Goal: Browse casually

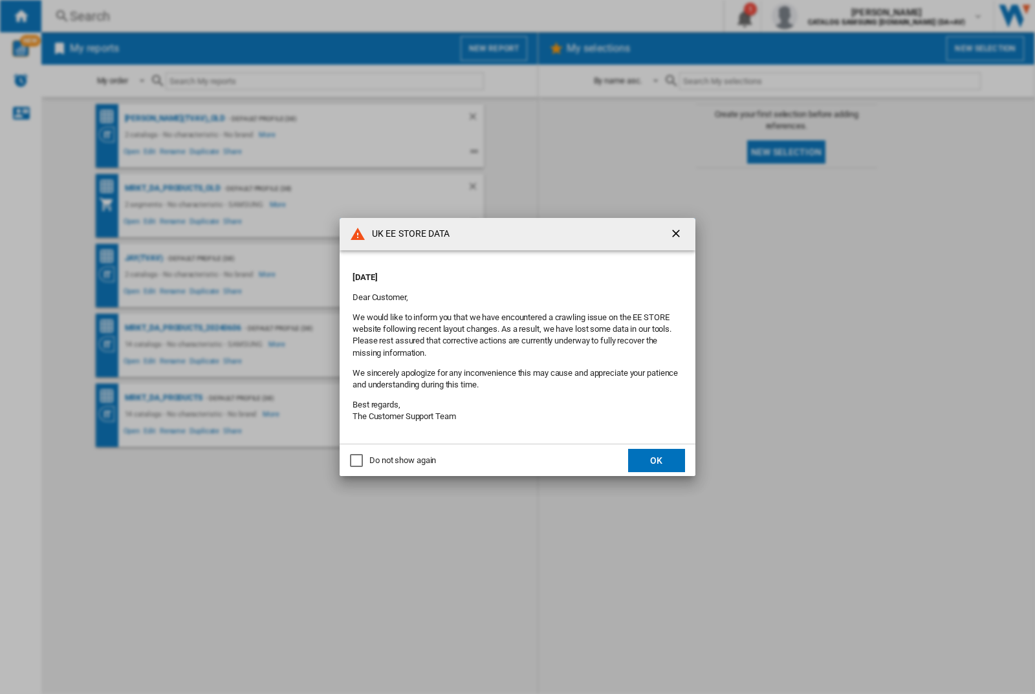
click at [656, 460] on button "OK" at bounding box center [656, 460] width 57 height 23
